Goal: Task Accomplishment & Management: Use online tool/utility

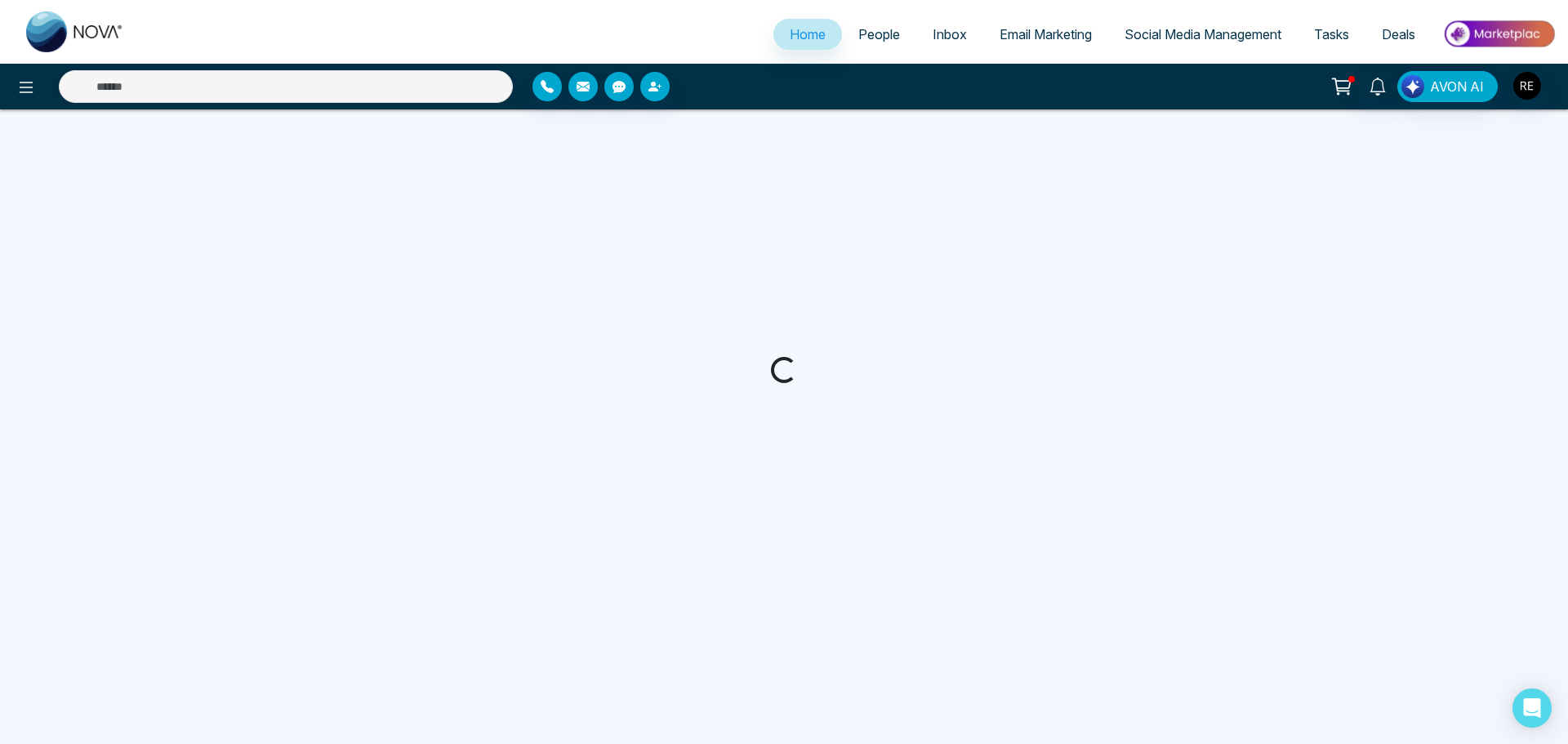
select select "*"
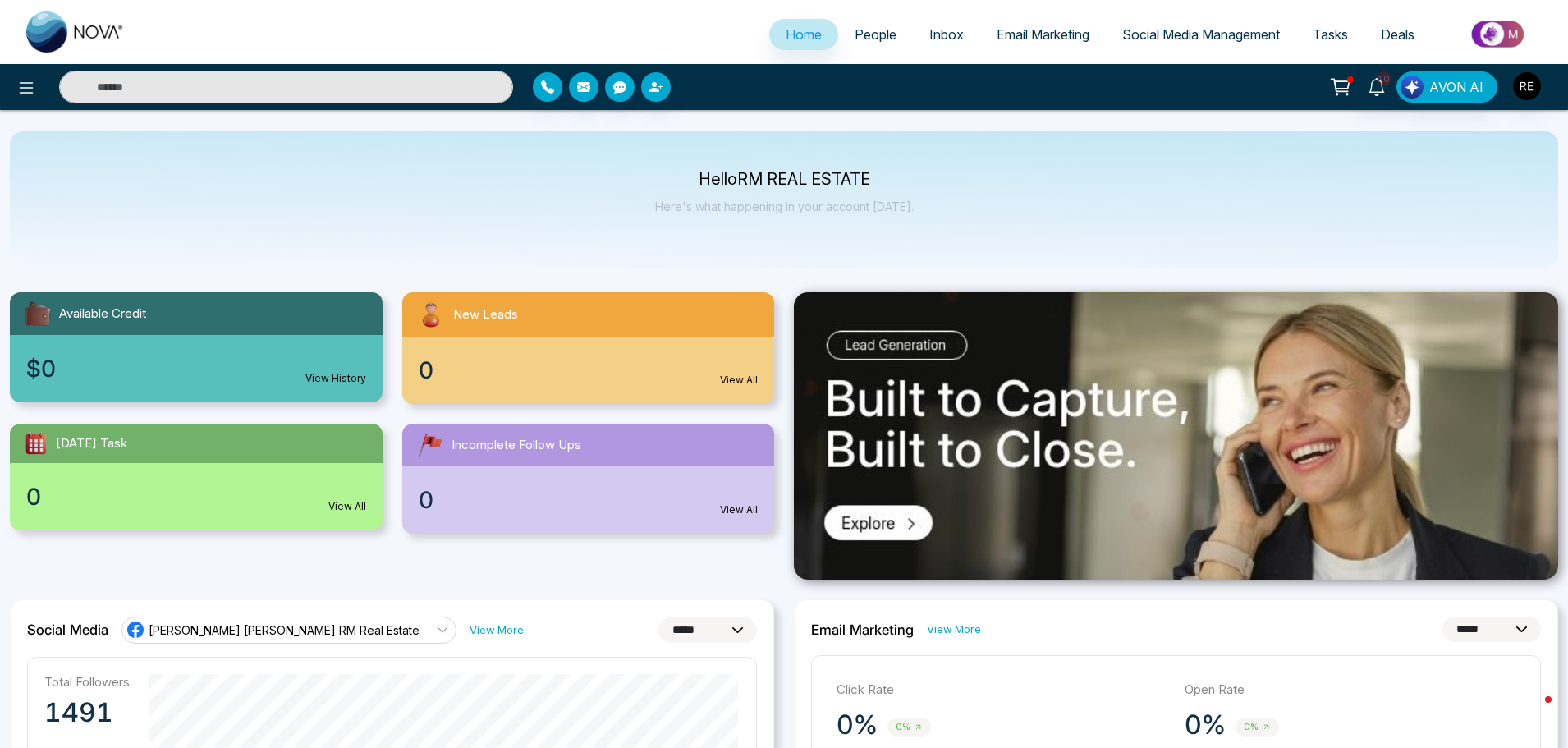
click at [1168, 40] on span "Social Media Management" at bounding box center [1201, 34] width 158 height 16
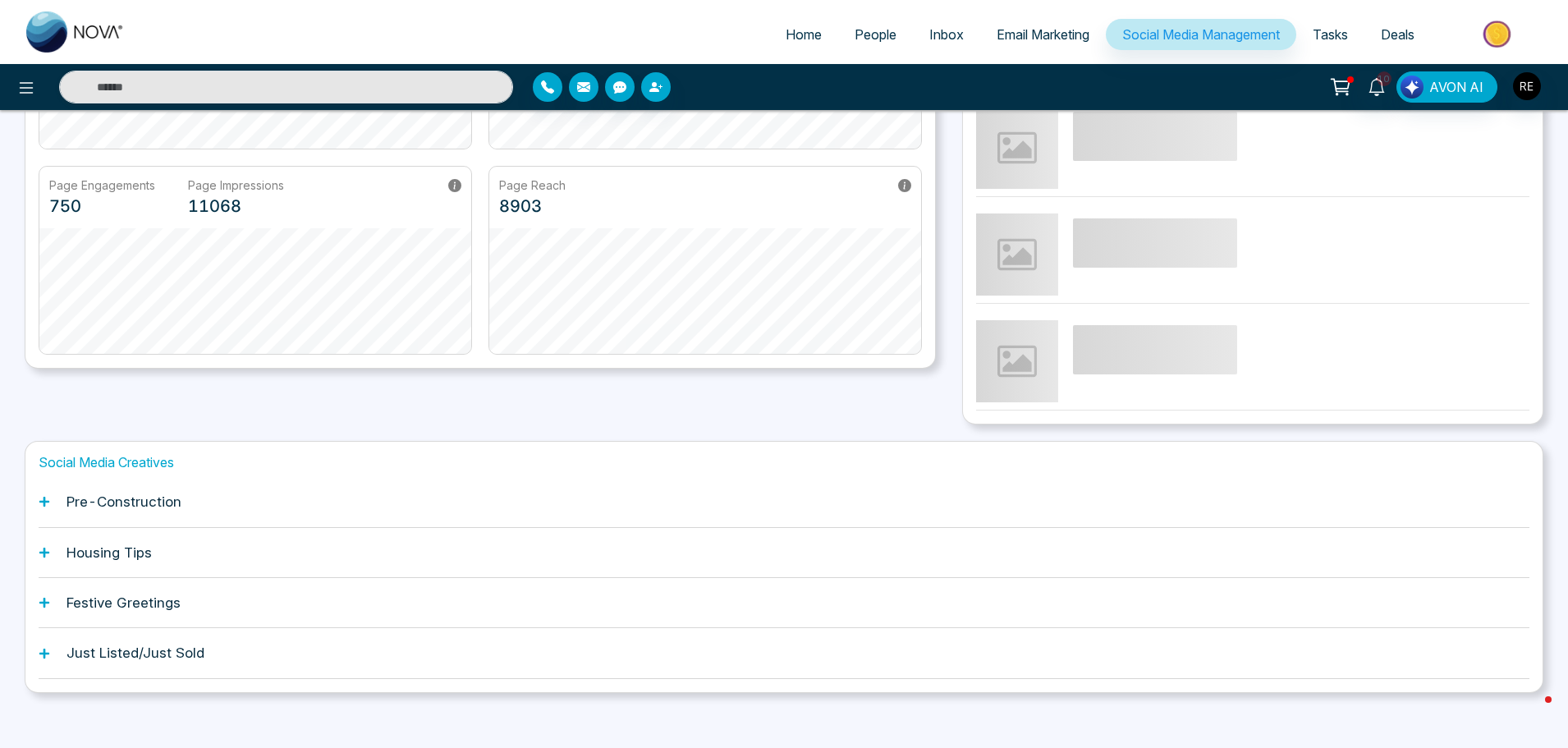
scroll to position [312, 0]
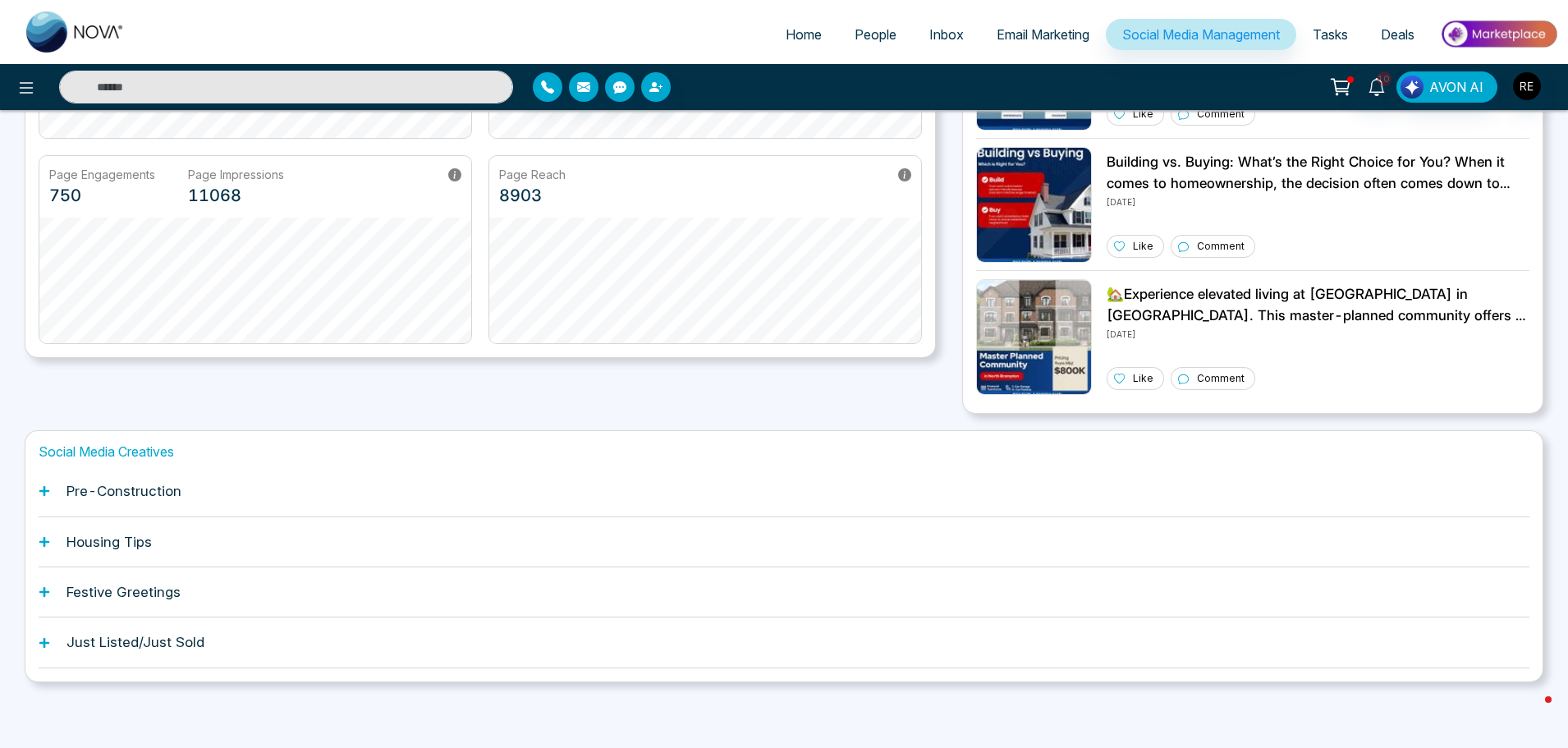
click at [45, 492] on icon at bounding box center [44, 490] width 10 height 10
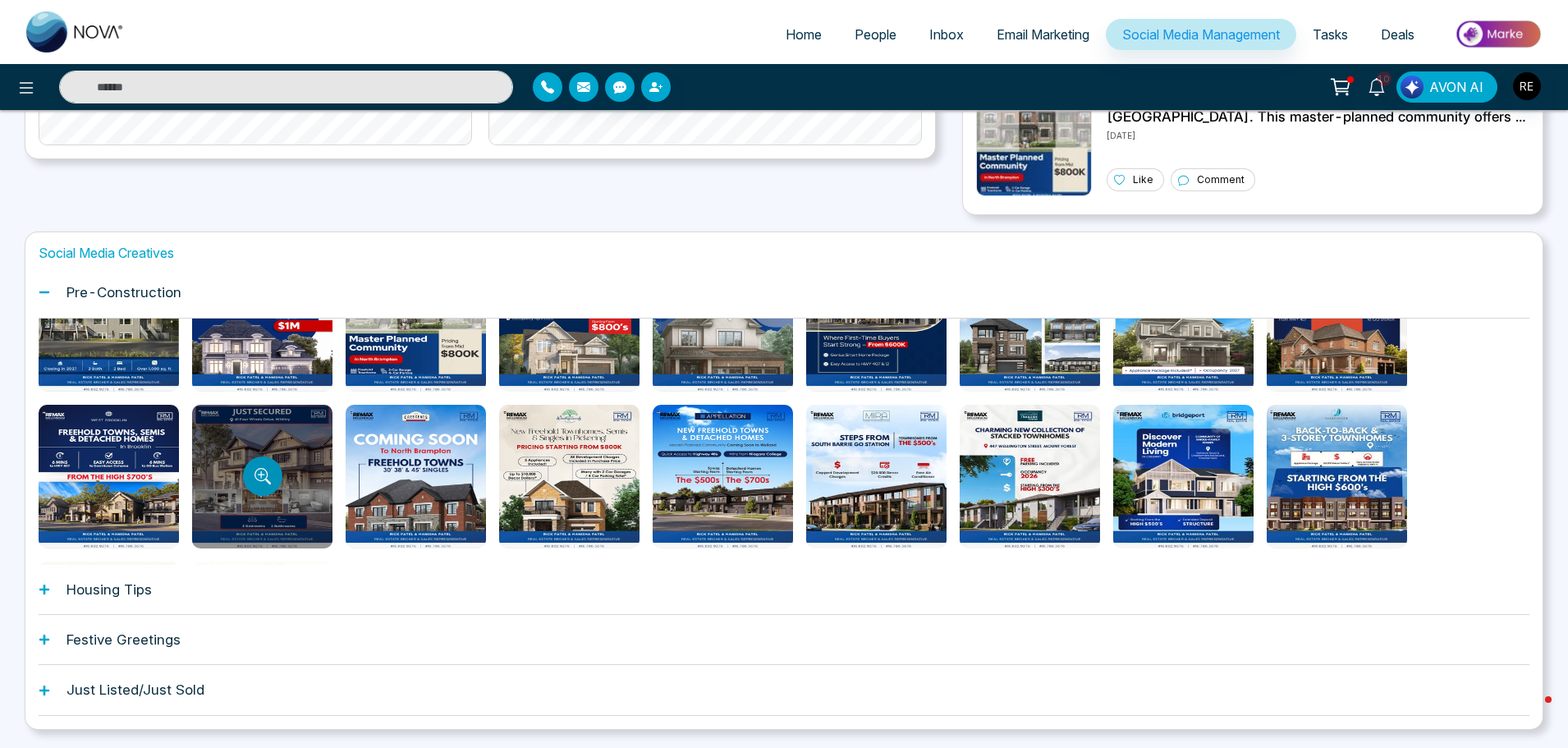
scroll to position [559, 0]
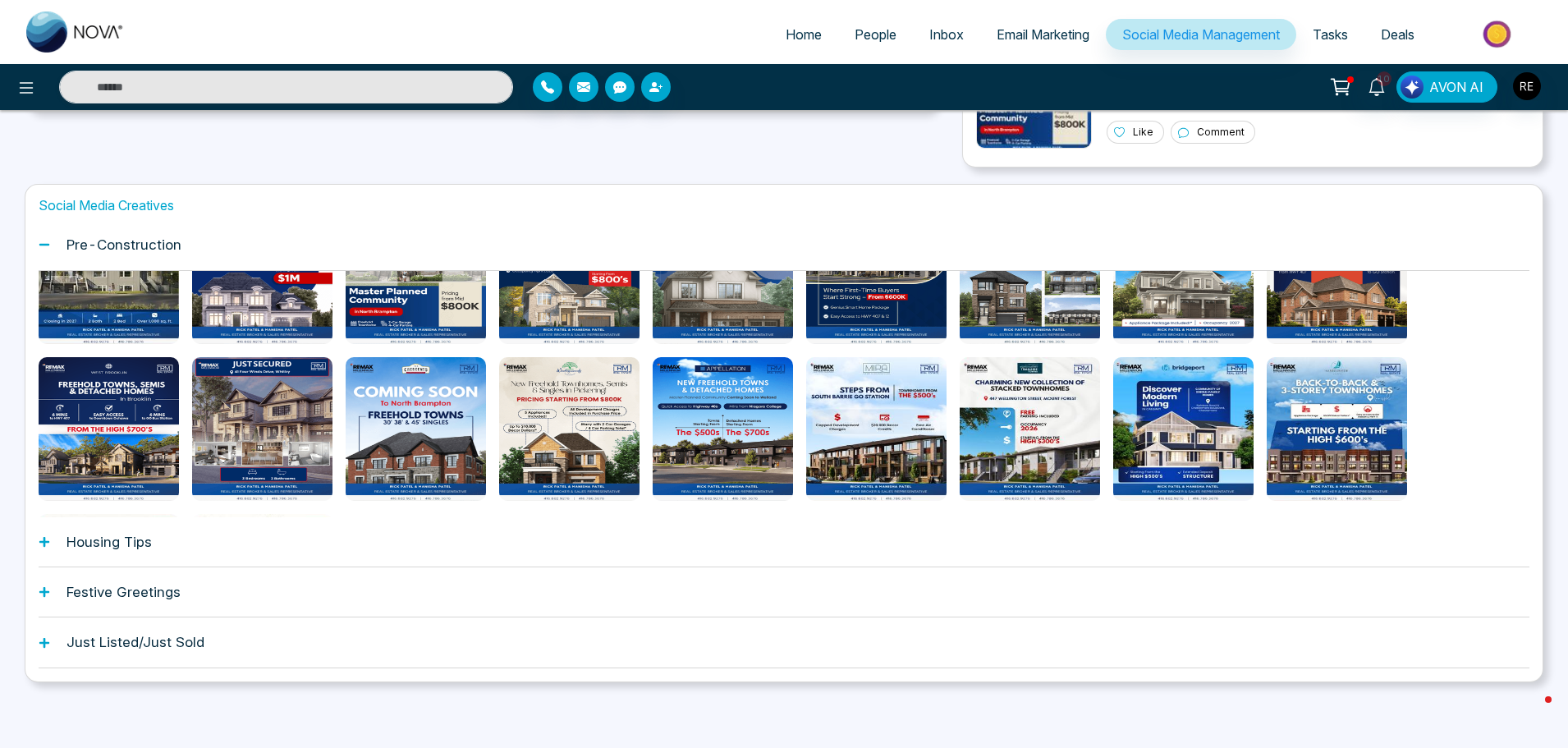
click at [47, 544] on icon at bounding box center [44, 541] width 12 height 12
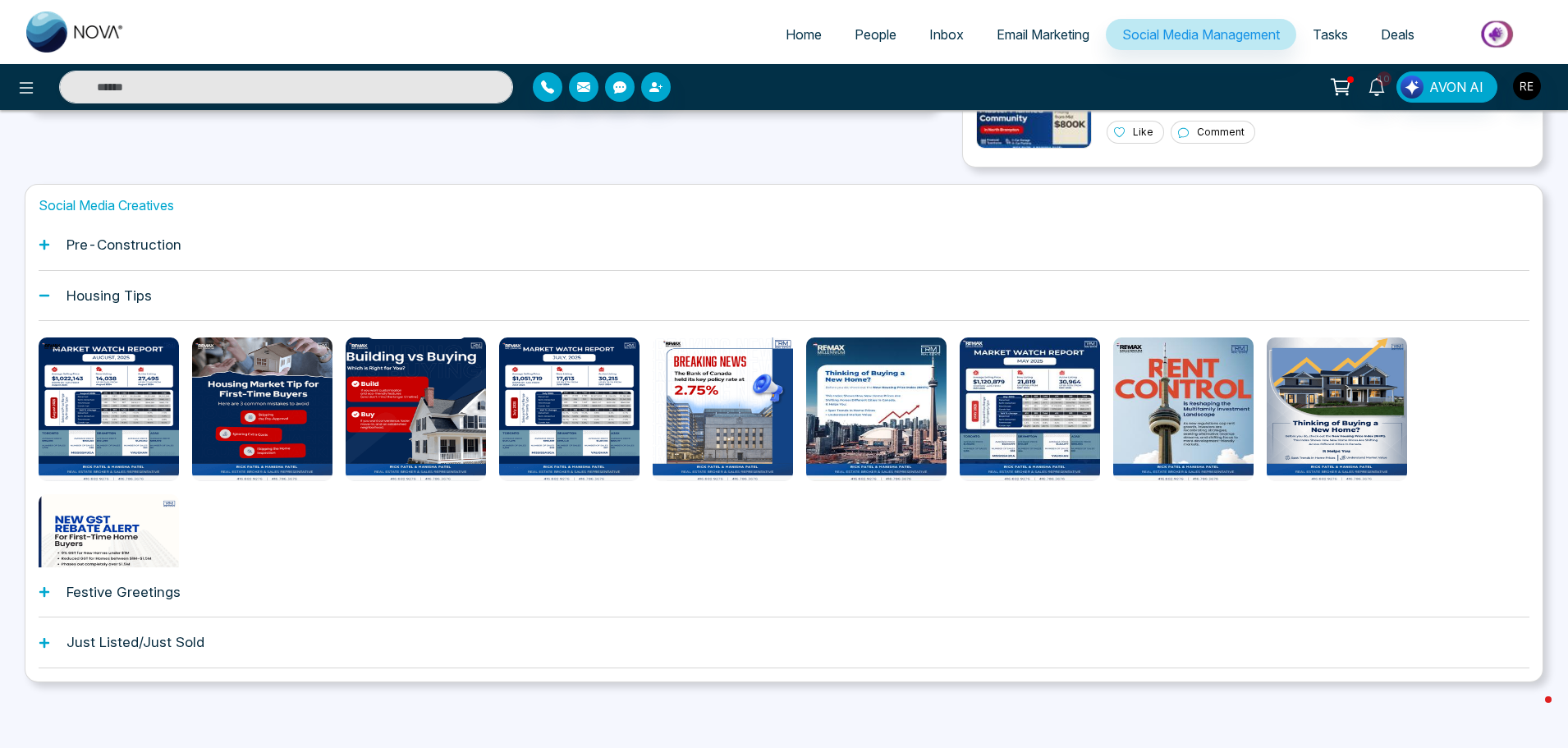
click at [41, 601] on div "Festive Greetings" at bounding box center [784, 592] width 1491 height 50
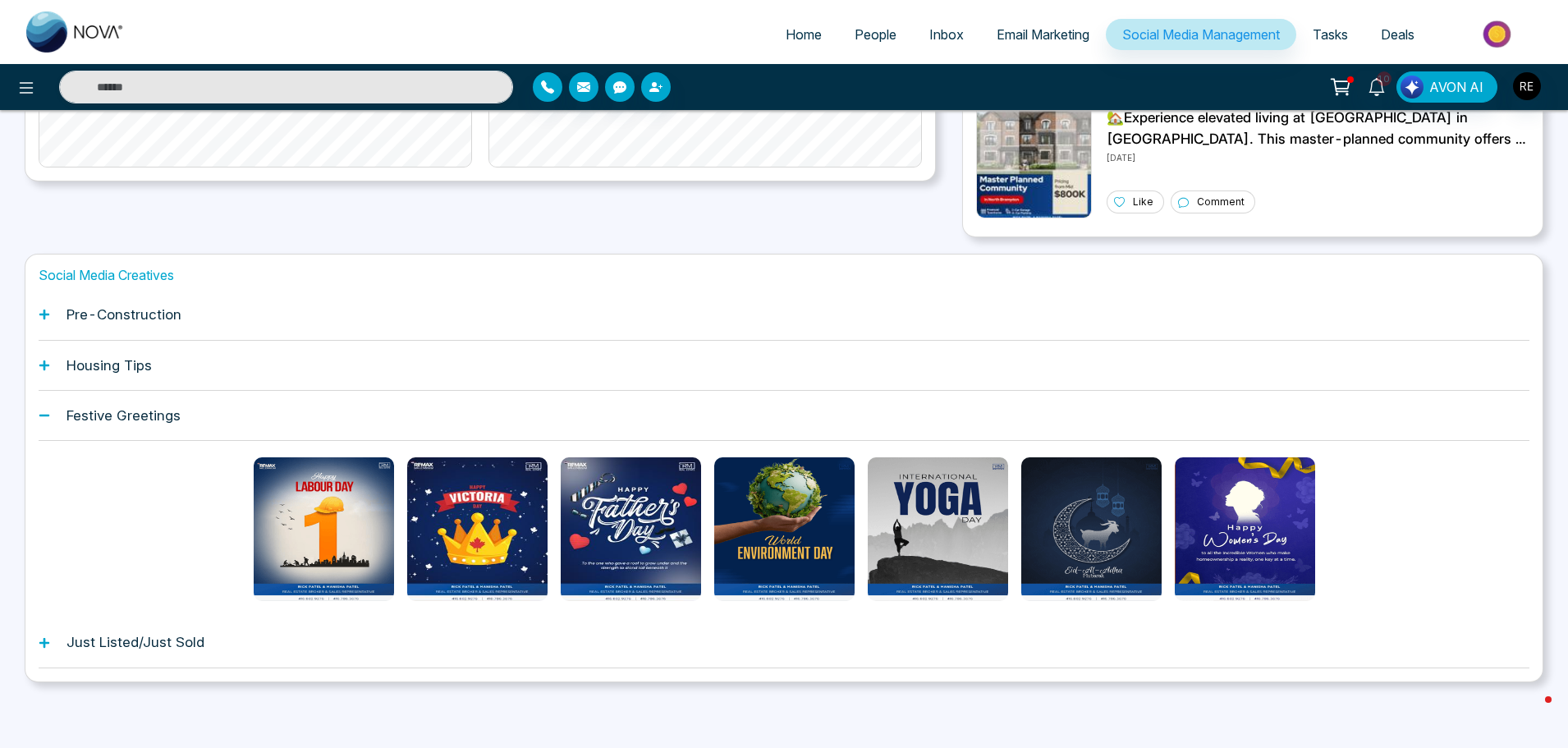
scroll to position [489, 0]
click at [48, 649] on div "Just Listed/Just Sold" at bounding box center [784, 642] width 1491 height 50
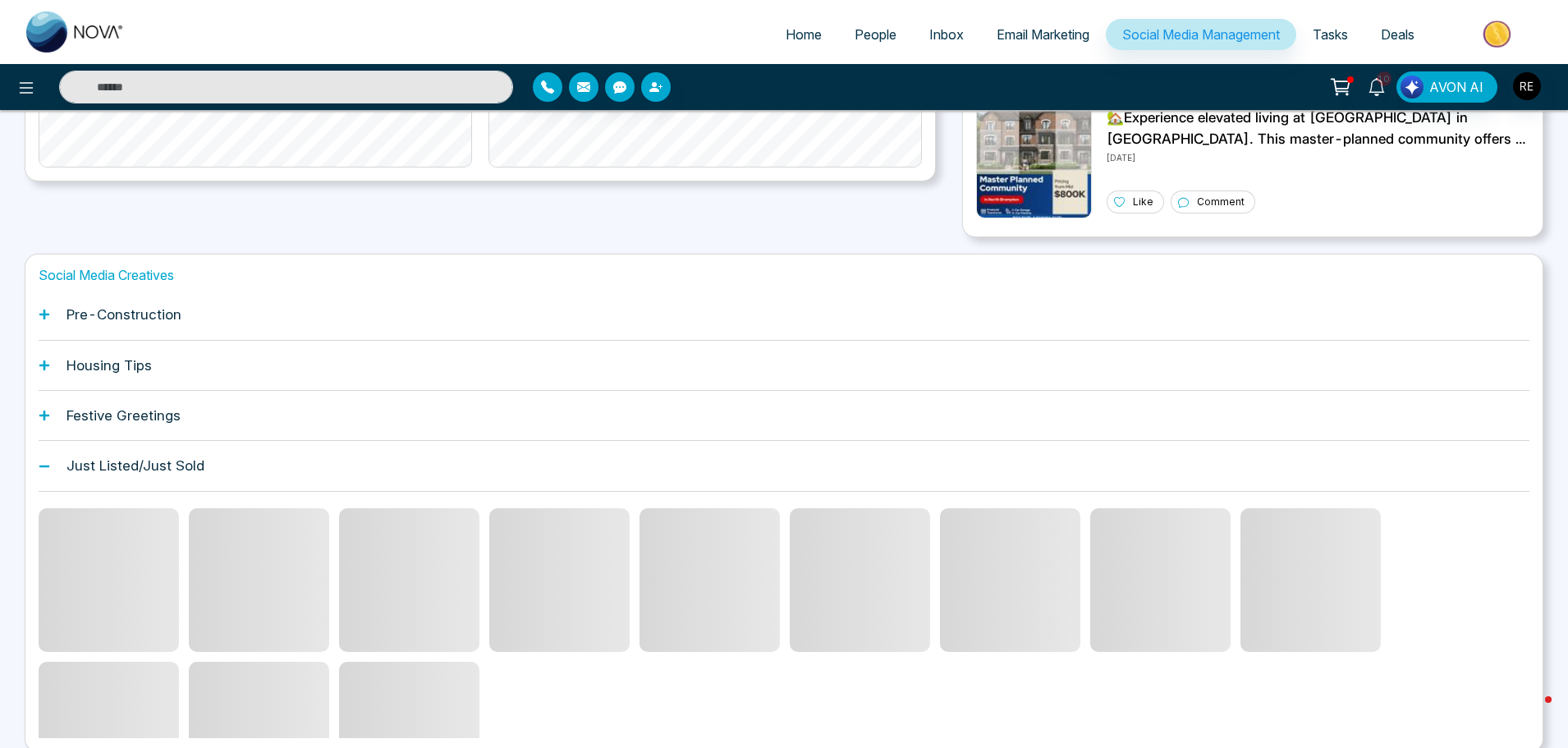
scroll to position [559, 0]
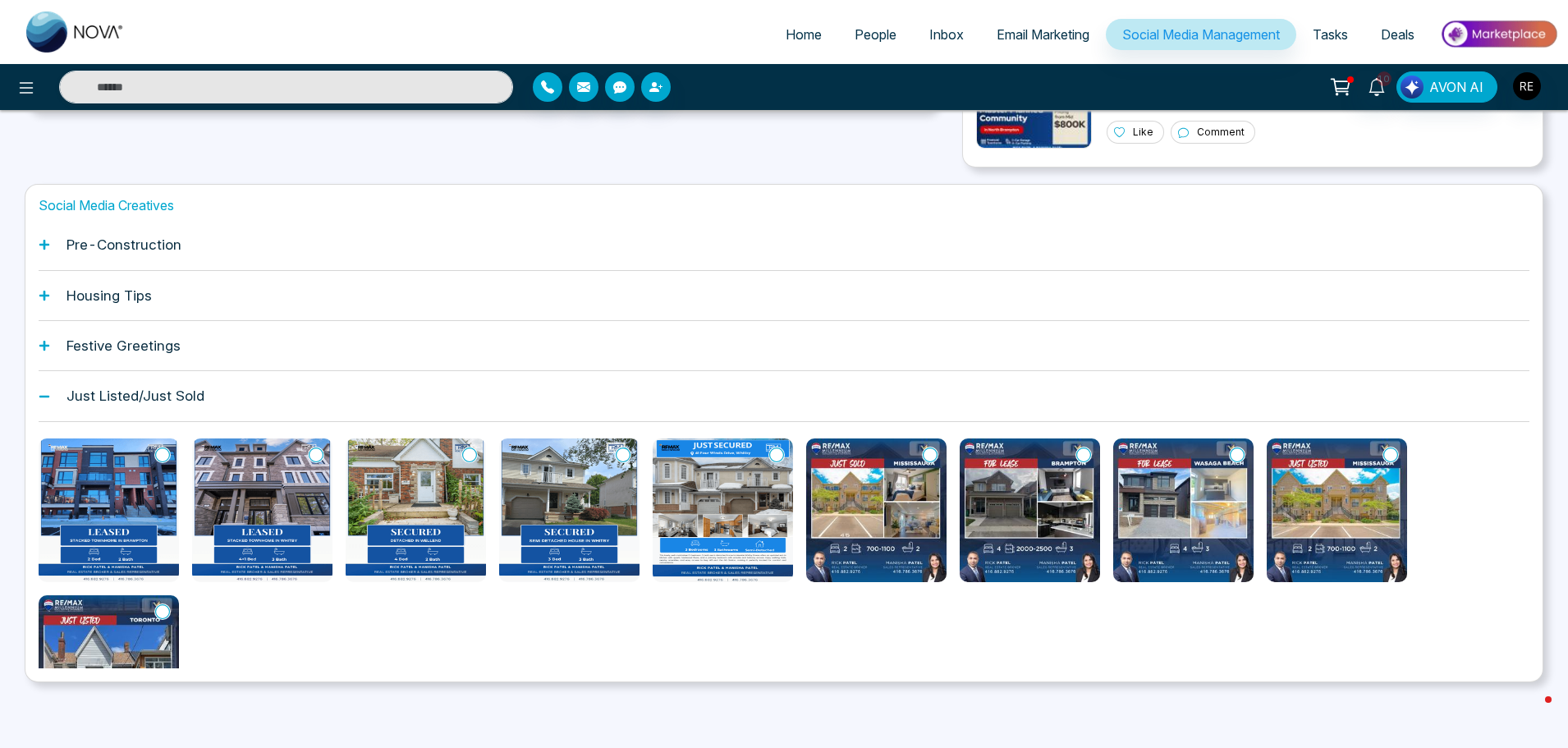
click at [39, 393] on icon at bounding box center [44, 396] width 12 height 12
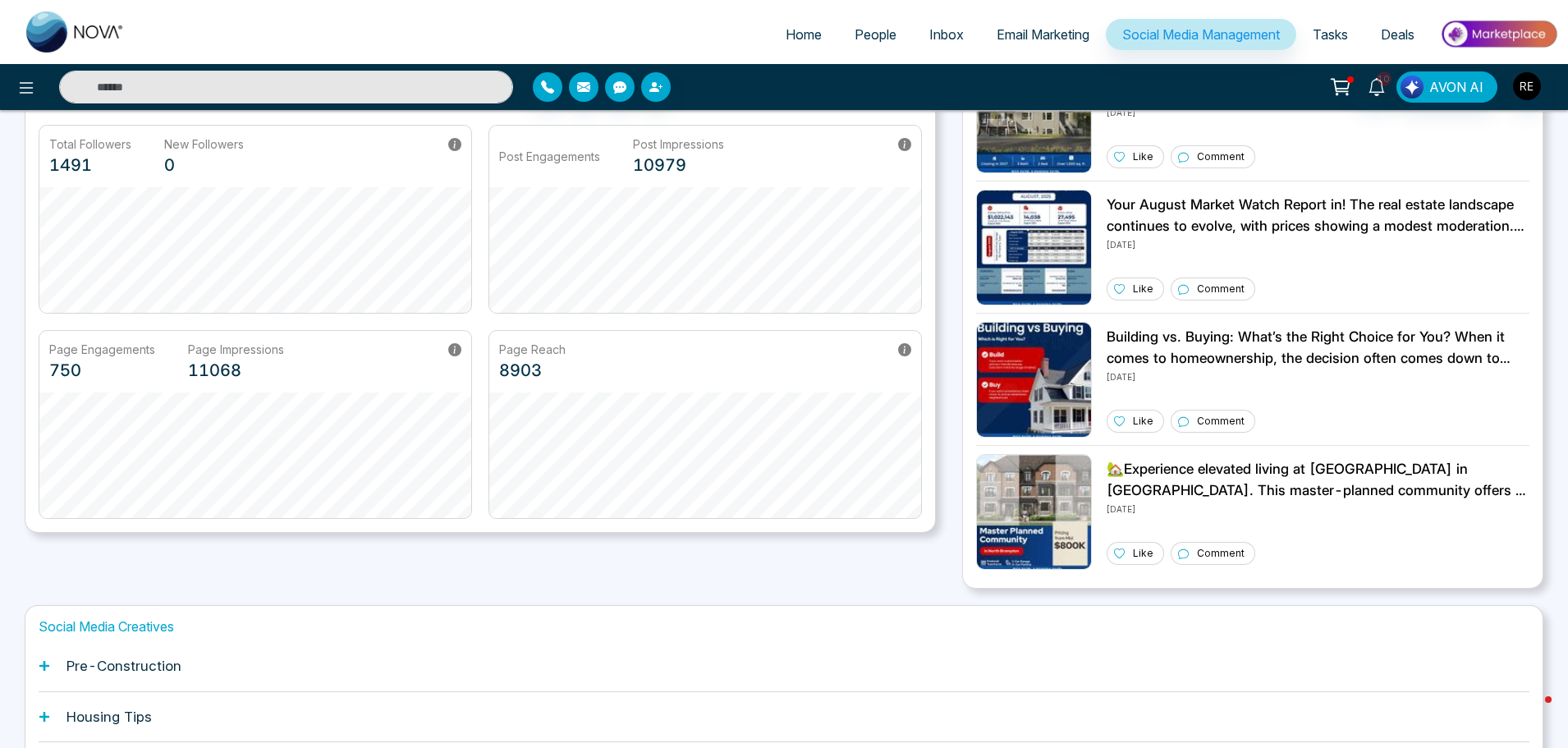
scroll to position [312, 0]
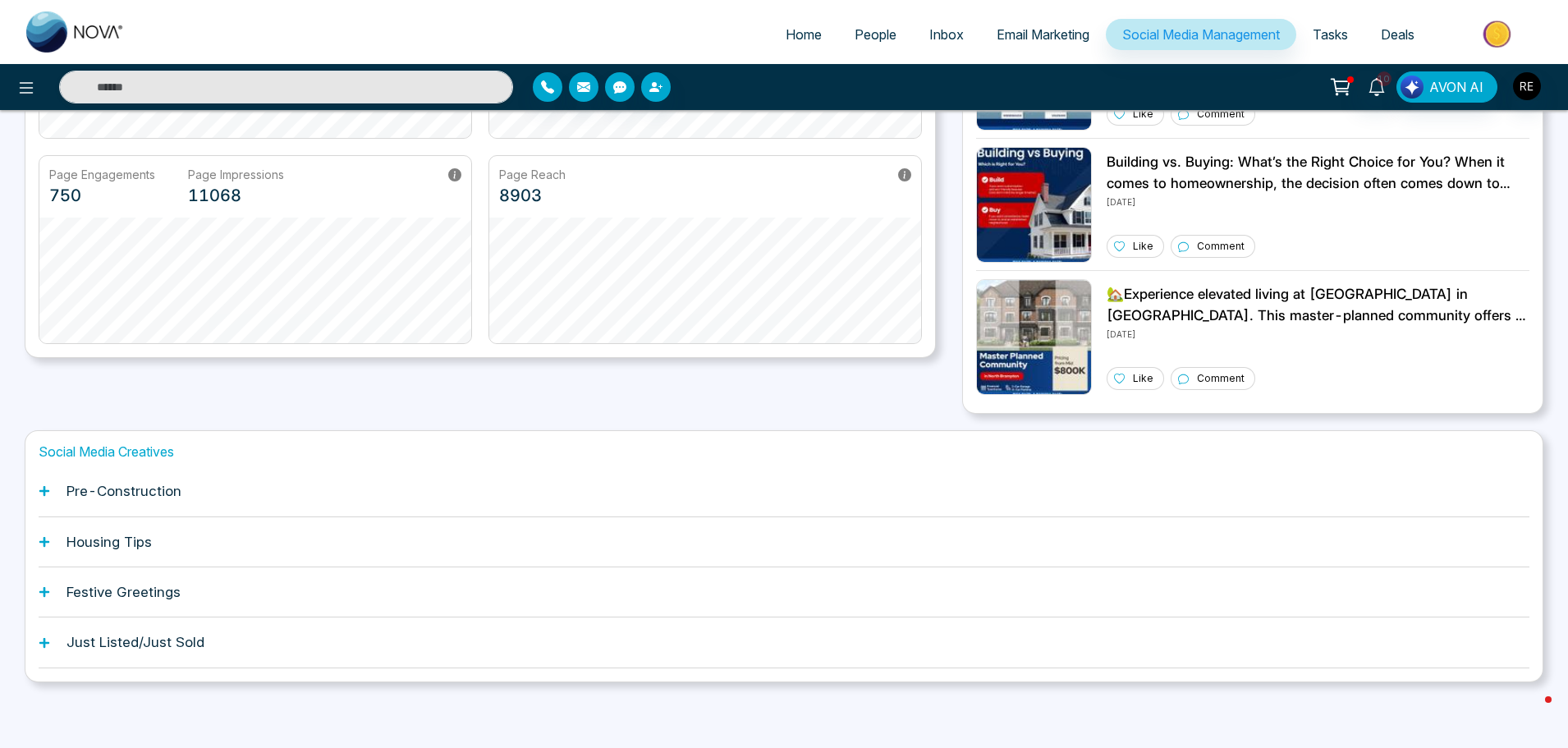
click at [44, 492] on icon at bounding box center [44, 490] width 10 height 10
